Goal: Find specific page/section: Find specific page/section

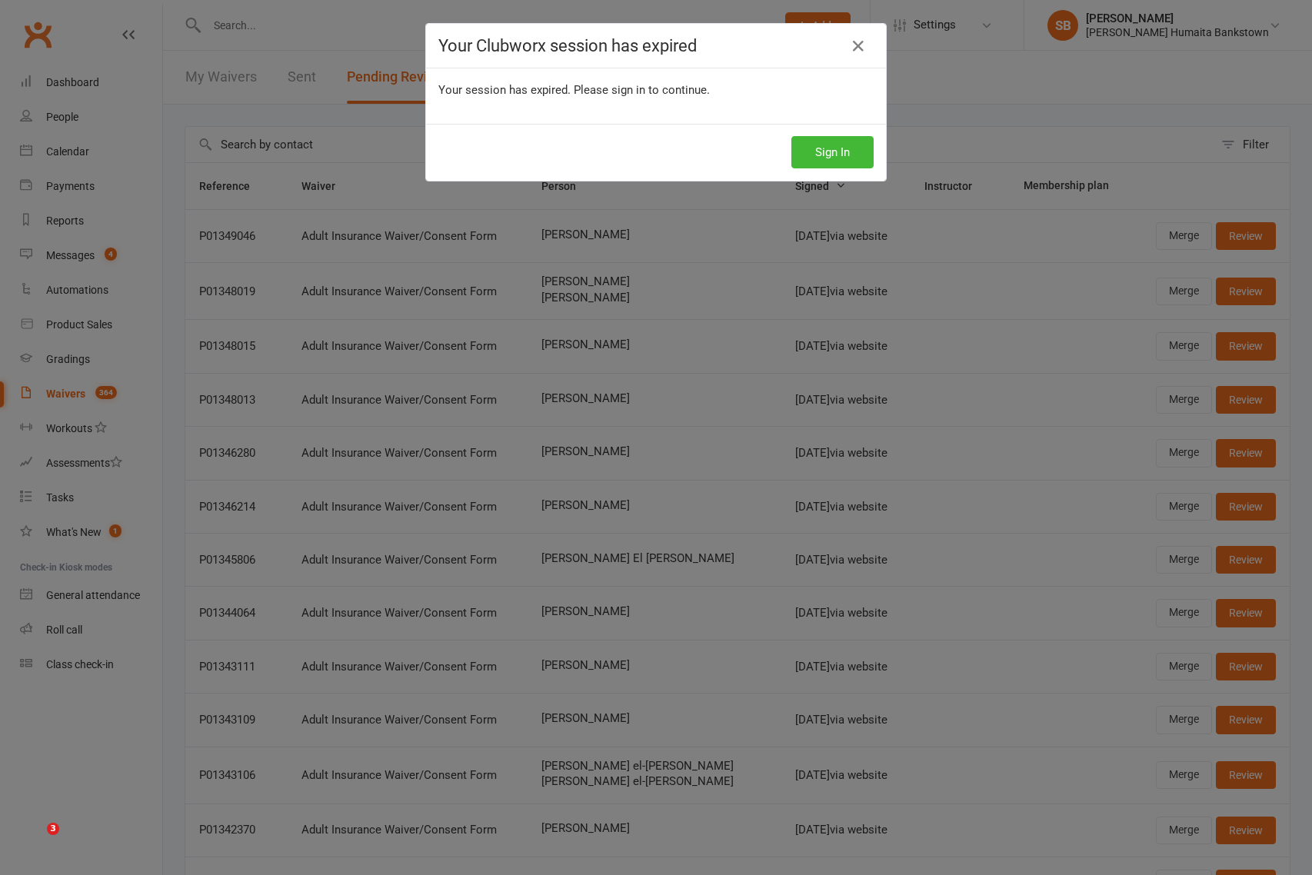
select select "50"
click at [923, 66] on div "Your Clubworx session has expired Your session has expired. Please sign in to c…" at bounding box center [656, 437] width 1312 height 875
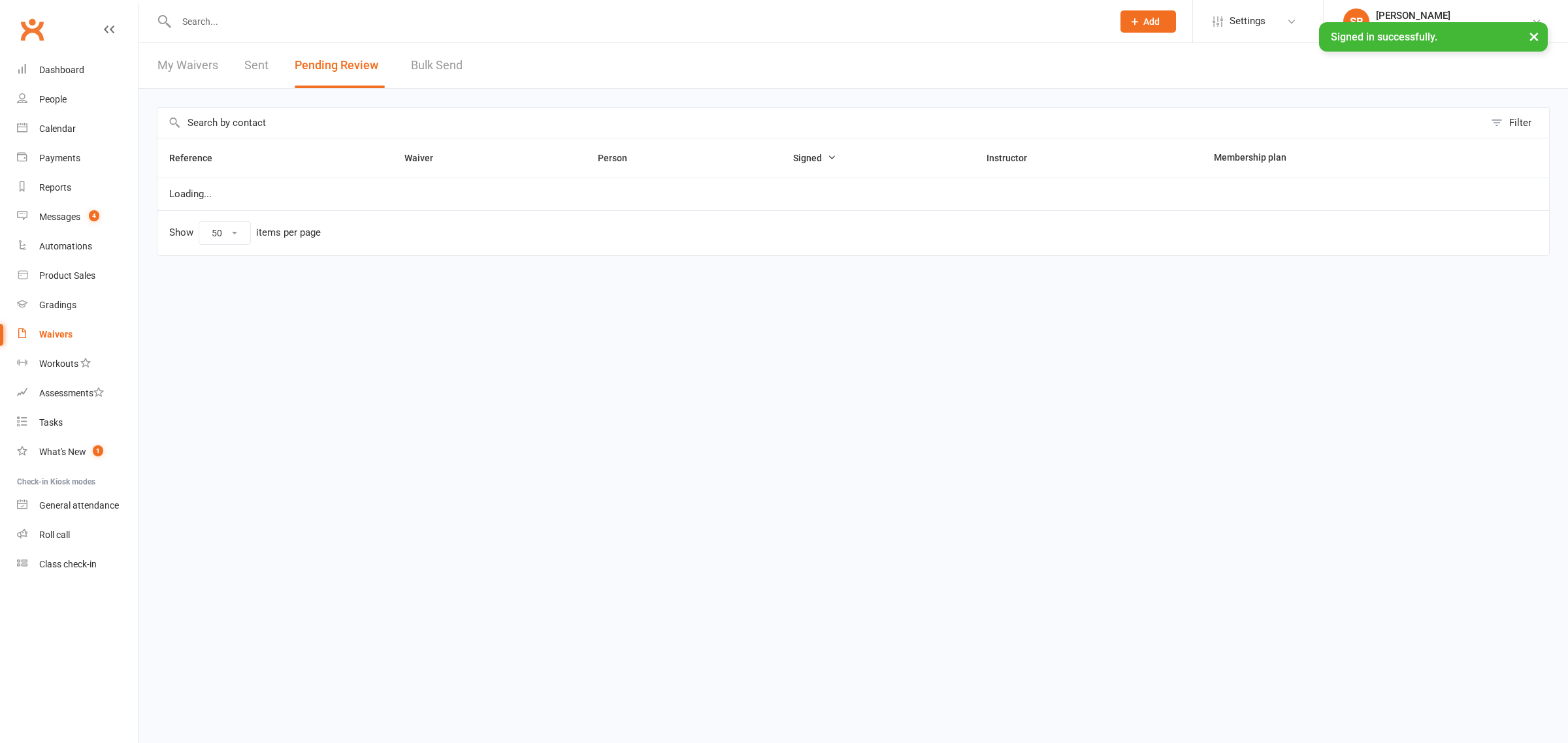
select select "50"
click at [321, 14] on input "text" at bounding box center [638, 22] width 931 height 19
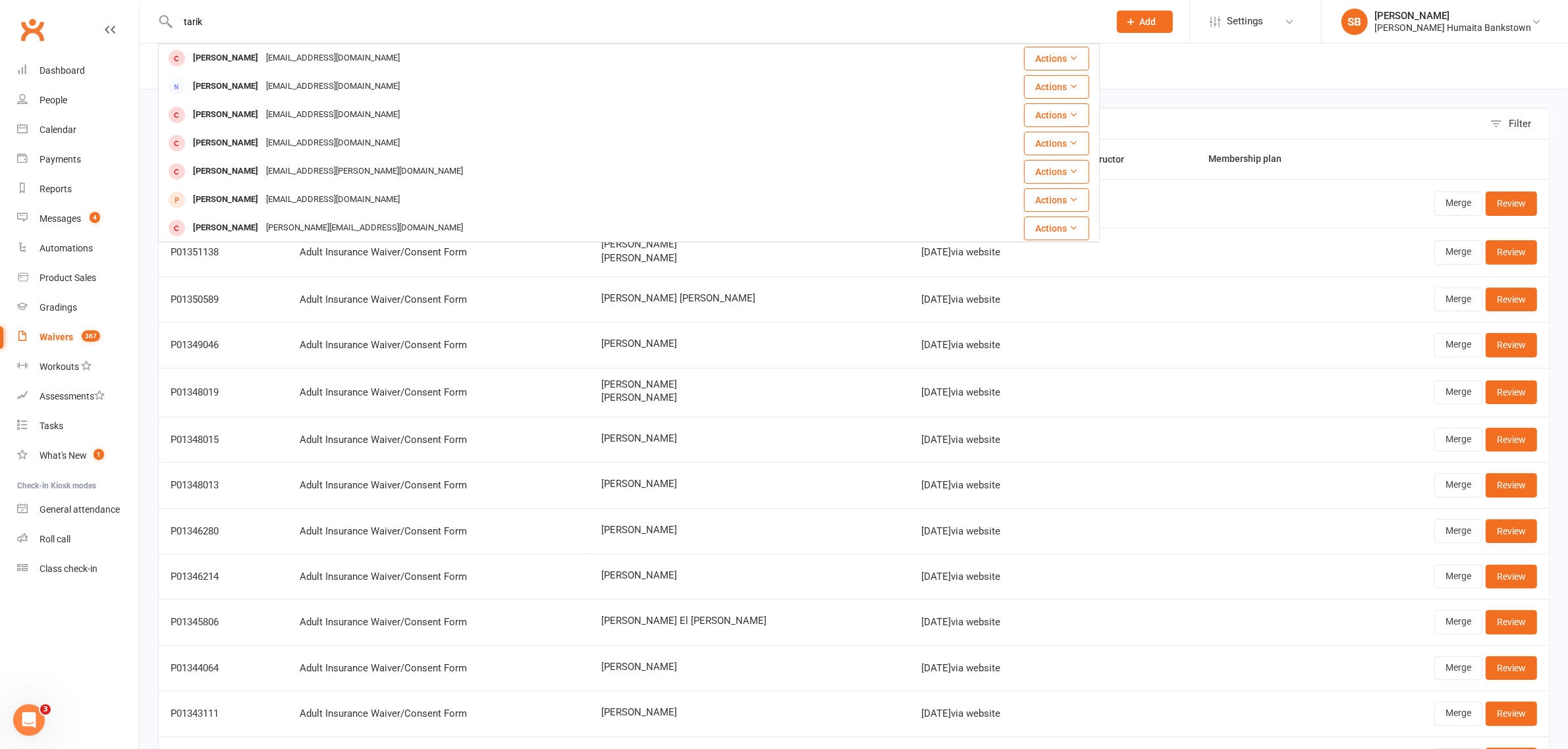
drag, startPoint x: 231, startPoint y: 21, endPoint x: 169, endPoint y: 23, distance: 62.0
click at [169, 23] on div "tarik Adam Tariq tariqogh@gmail.com Actions Yousef Tariq tariqogh@gmail.com Act…" at bounding box center [629, 21] width 941 height 43
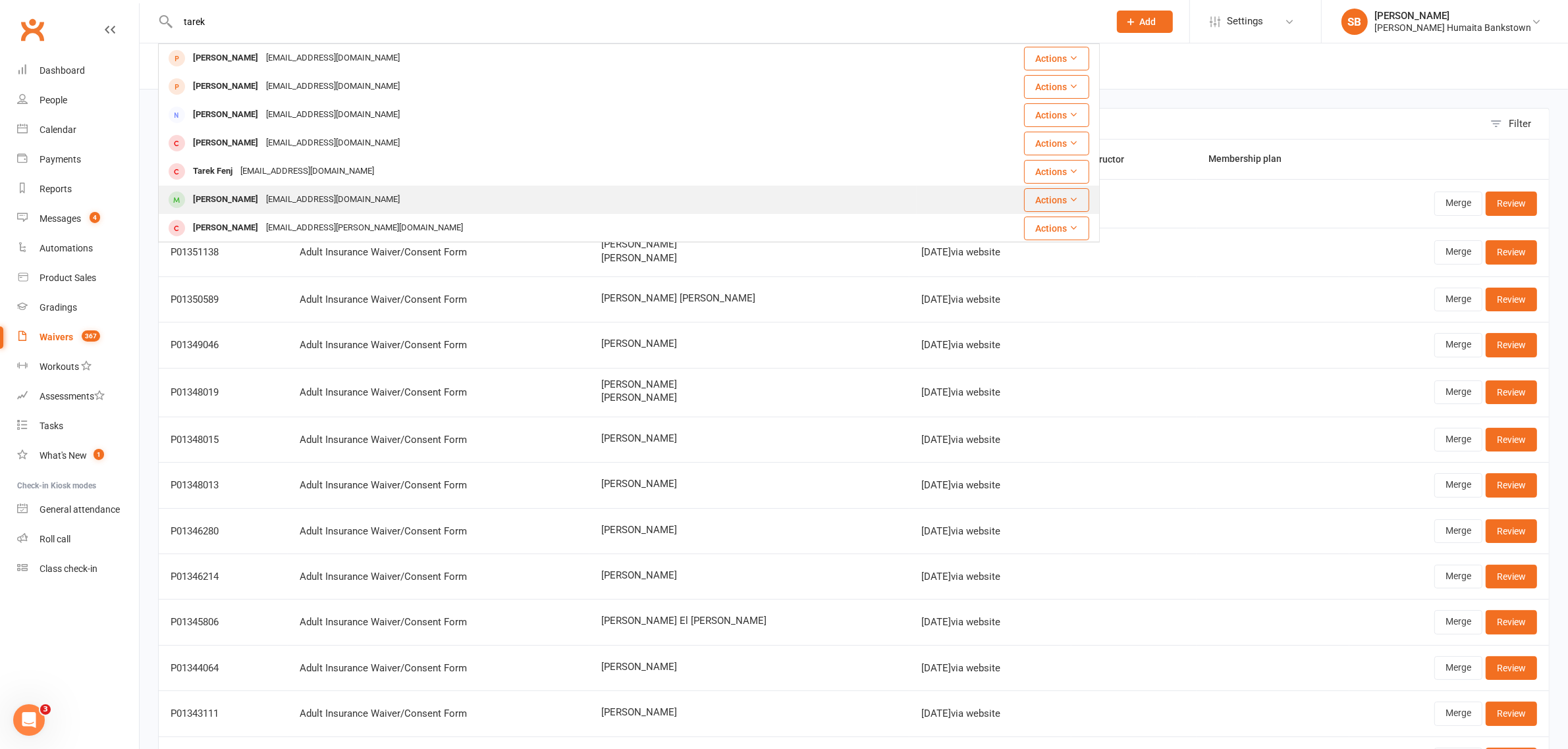
type input "tarek"
click at [342, 205] on div "samahachrafi95@gmail.com" at bounding box center [332, 199] width 141 height 19
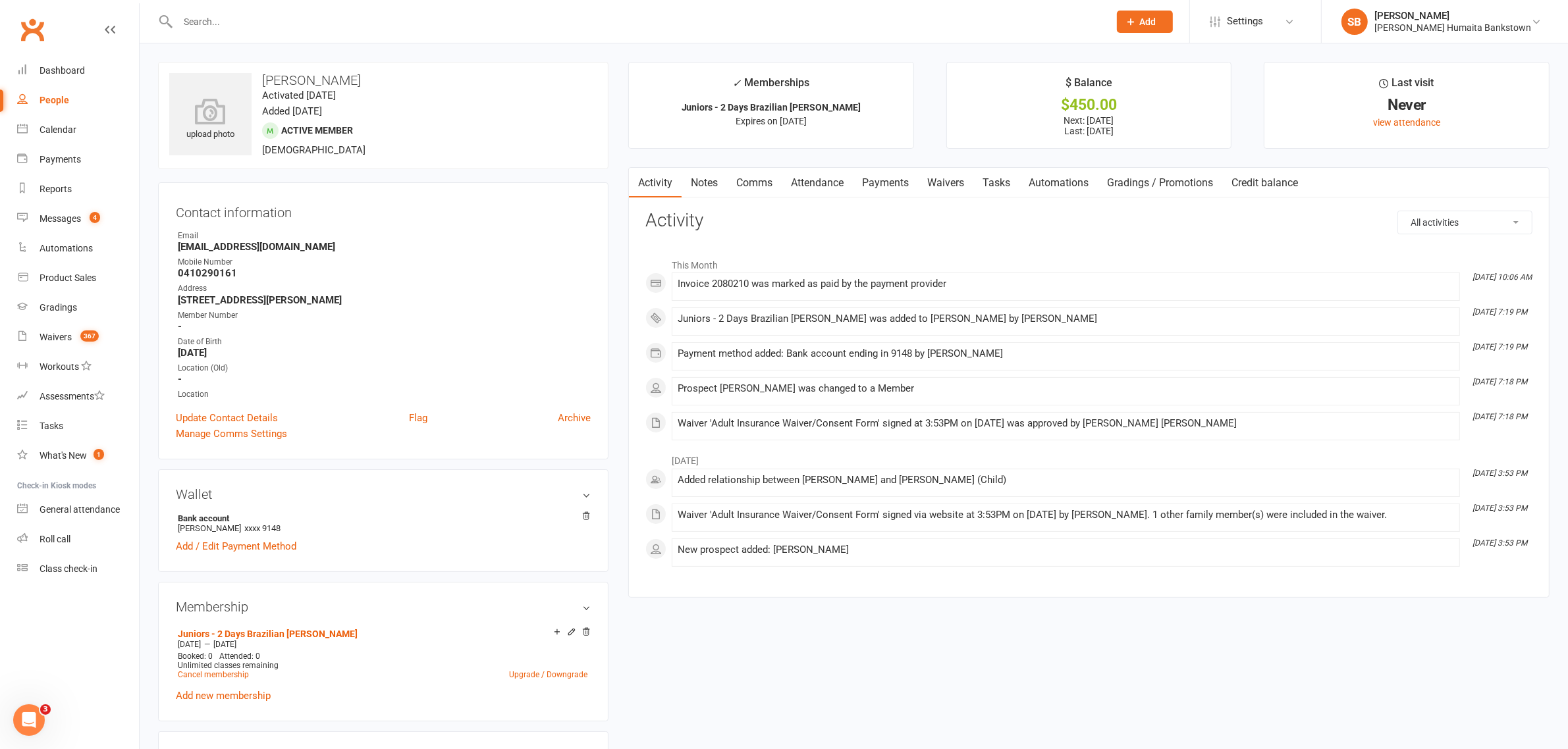
click at [886, 178] on link "Payments" at bounding box center [885, 182] width 65 height 30
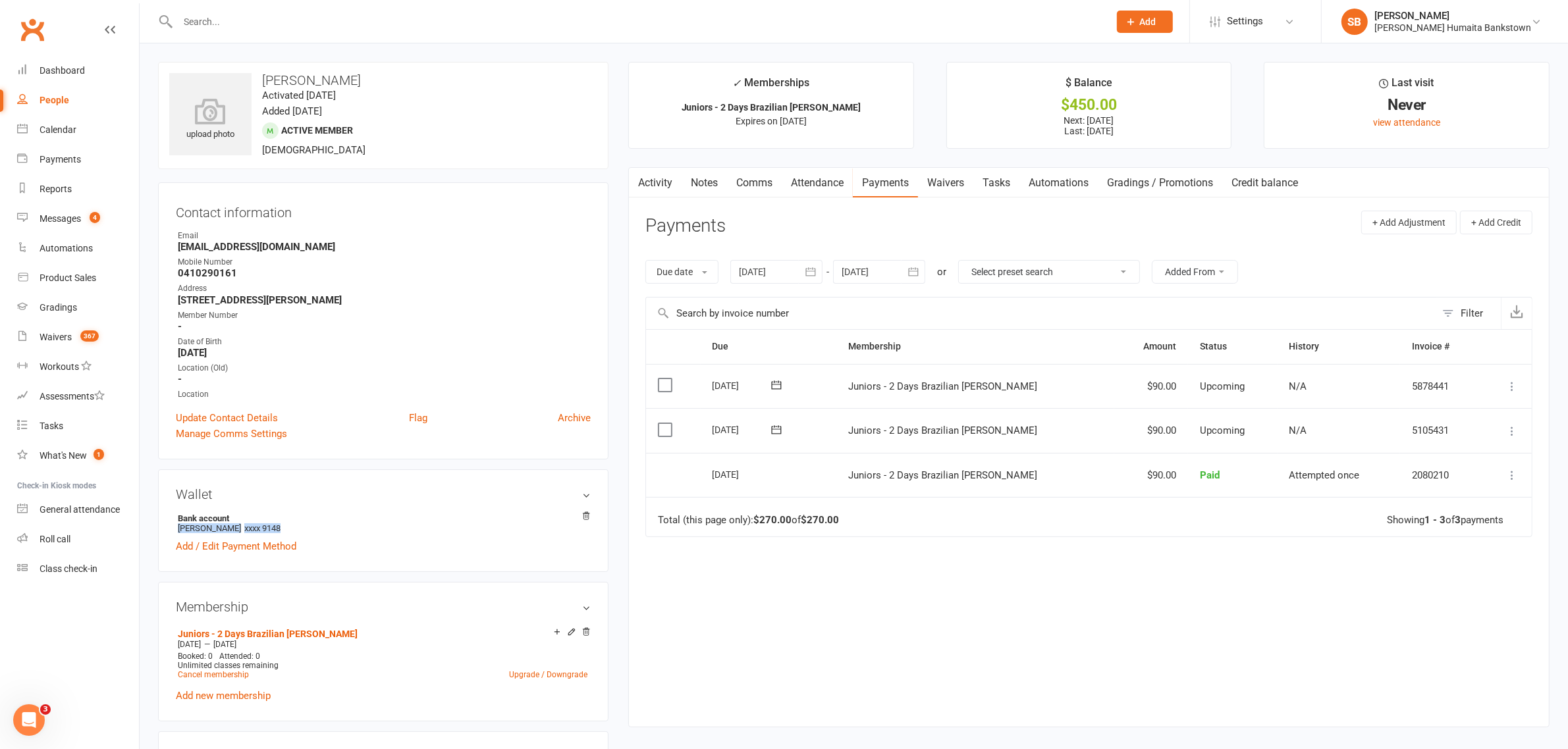
drag, startPoint x: 287, startPoint y: 526, endPoint x: 168, endPoint y: 535, distance: 119.3
click at [168, 535] on div "Wallet Bank account Samah Achrafi xxxx 9148 Add / Edit Payment Method" at bounding box center [383, 521] width 450 height 103
click at [1060, 525] on td "Total (this page only): $270.00 of $270.00 Showing 1 - 3 of 3 payments" at bounding box center [1089, 517] width 886 height 39
